Goal: Transaction & Acquisition: Purchase product/service

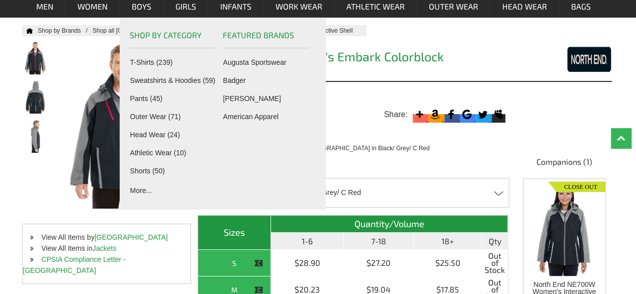
click at [532, 58] on div at bounding box center [560, 59] width 104 height 26
click at [549, 115] on div "Home Shop by Brands Shop all [GEOGRAPHIC_DATA] Men's Embark Colorblock Interact…" at bounding box center [317, 268] width 591 height 486
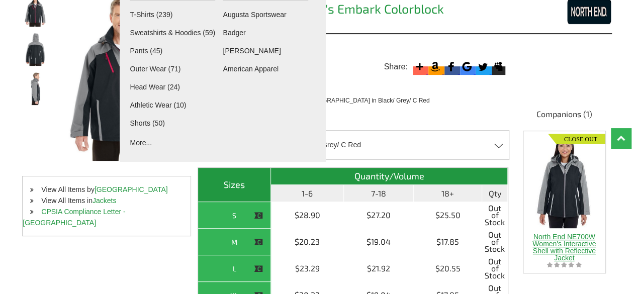
scroll to position [112, 0]
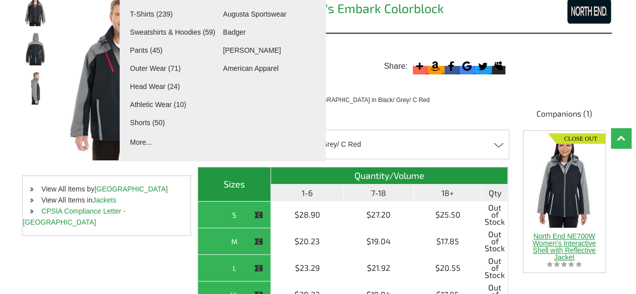
click at [575, 249] on span "North End NE700W Women's Interactive Shell with Reflective Jacket" at bounding box center [563, 246] width 63 height 29
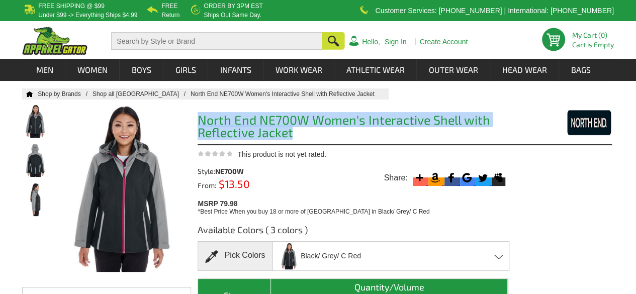
drag, startPoint x: 308, startPoint y: 132, endPoint x: 201, endPoint y: 120, distance: 107.2
click at [201, 120] on h1 "North End NE700W Women's Interactive Shell with Reflective Jacket" at bounding box center [353, 128] width 311 height 28
copy h1 "North End NE700W Women's Interactive Shell with Reflective Jacket"
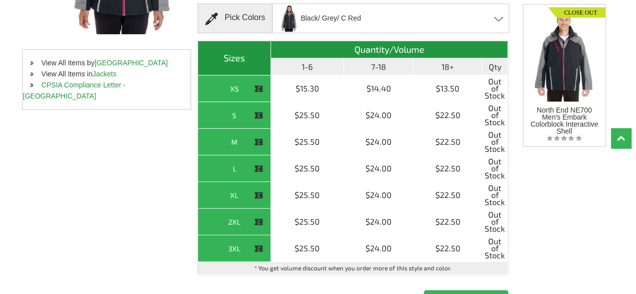
scroll to position [240, 0]
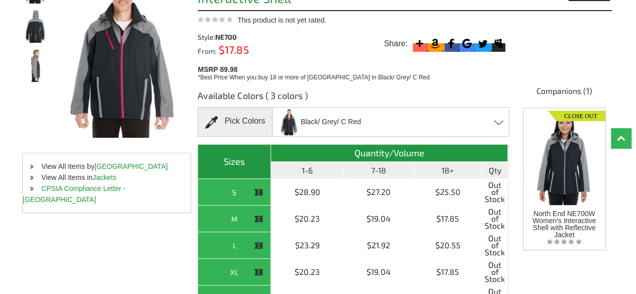
scroll to position [130, 0]
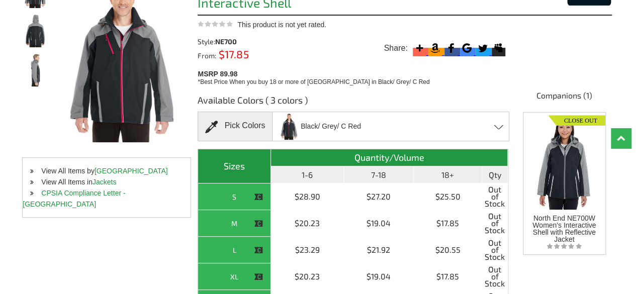
click at [365, 123] on div "Black/ Grey/ C Red Black/ Grey/ C Red - Closeout Black/ Grey/ Grey - Closeout N…" at bounding box center [390, 127] width 237 height 30
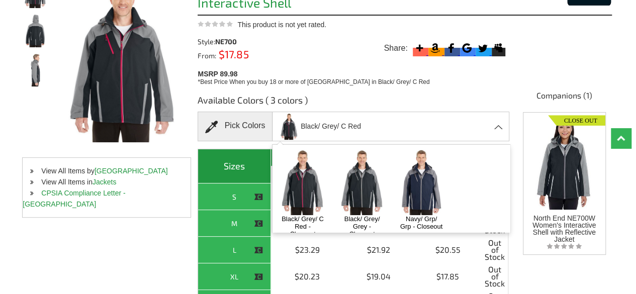
click at [363, 177] on img at bounding box center [362, 182] width 53 height 66
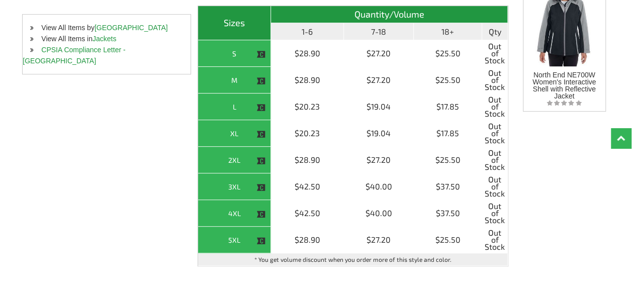
scroll to position [273, 0]
